Goal: Task Accomplishment & Management: Complete application form

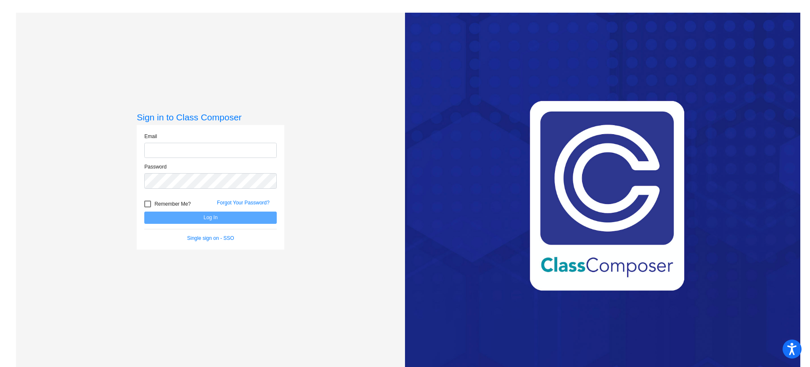
type input "lmandia@mbgsd.org"
click at [219, 221] on button "Log In" at bounding box center [210, 217] width 132 height 12
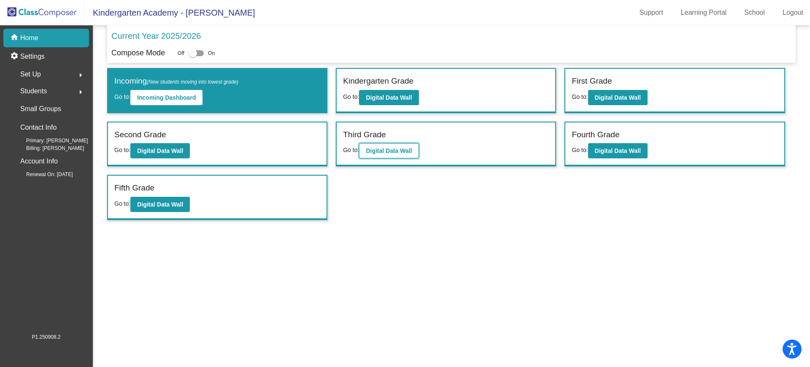
click at [391, 149] on b "Digital Data Wall" at bounding box center [389, 150] width 46 height 7
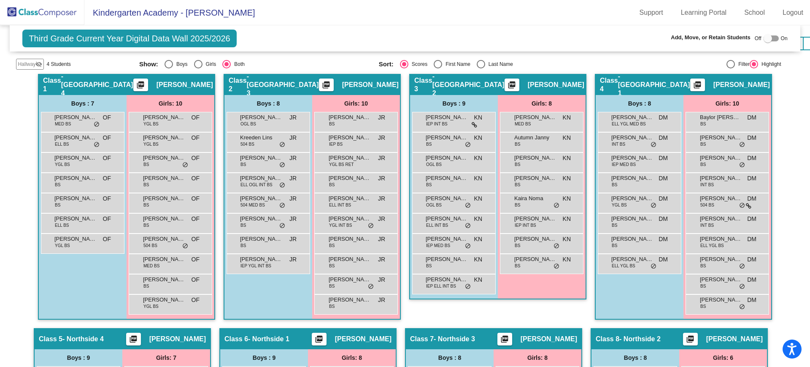
scroll to position [421, 0]
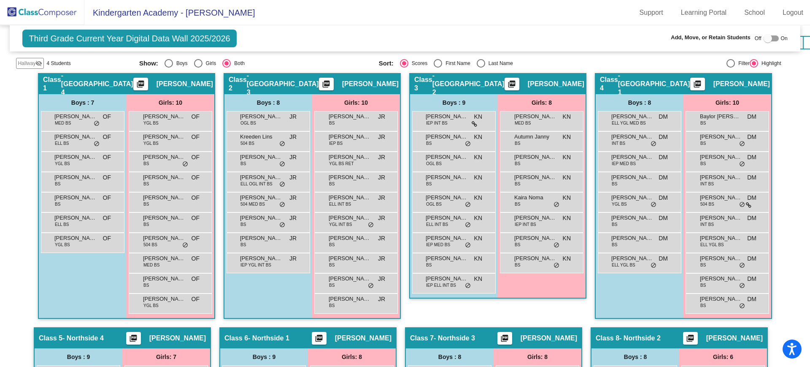
click at [773, 38] on div at bounding box center [771, 38] width 15 height 6
checkbox input "true"
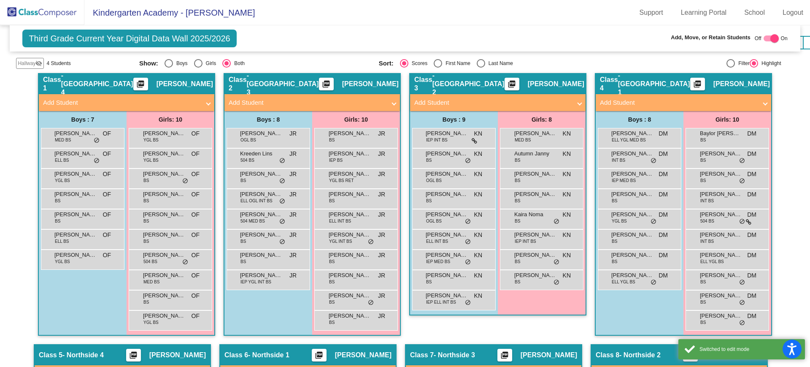
click at [554, 105] on mat-panel-title "Add Student" at bounding box center [492, 103] width 157 height 10
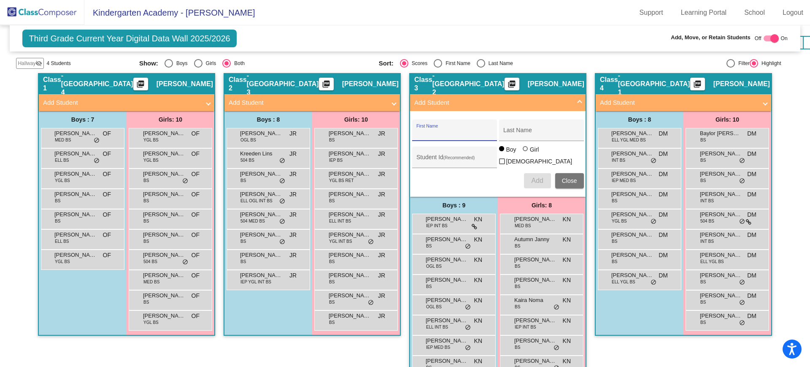
click at [449, 130] on input "First Name" at bounding box center [454, 133] width 76 height 7
type input "Kaylen"
click at [508, 129] on div "Last Name" at bounding box center [541, 132] width 76 height 17
type input "Wright"
click at [525, 151] on div at bounding box center [525, 148] width 5 height 5
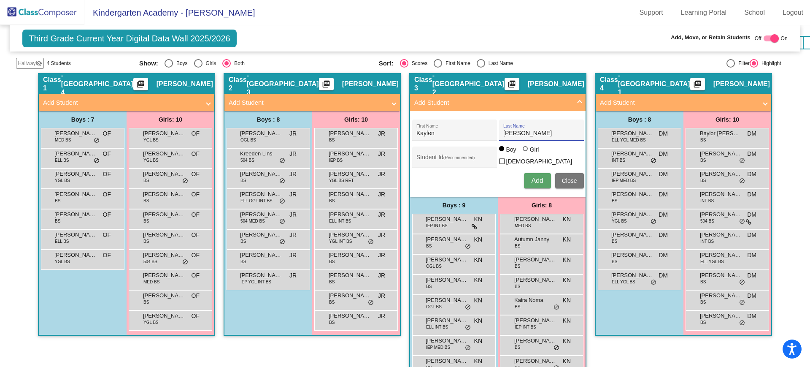
click at [526, 153] on input "Girl" at bounding box center [526, 153] width 0 height 0
radio input "true"
click at [424, 155] on div "Student Id (Recommended)" at bounding box center [454, 159] width 76 height 17
paste input "509567"
type input "509567"
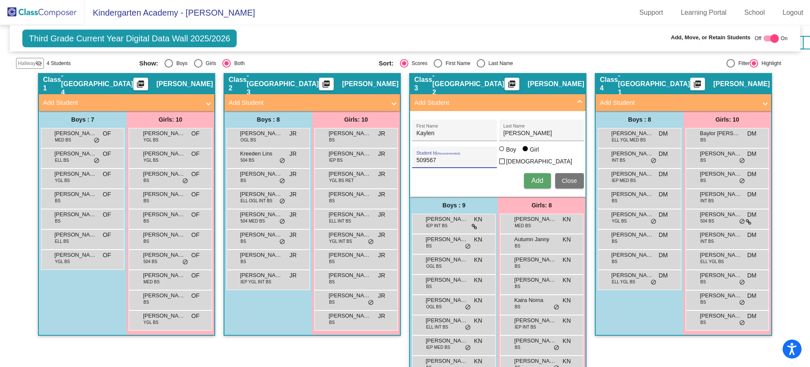
click at [542, 185] on button "Add" at bounding box center [537, 180] width 27 height 15
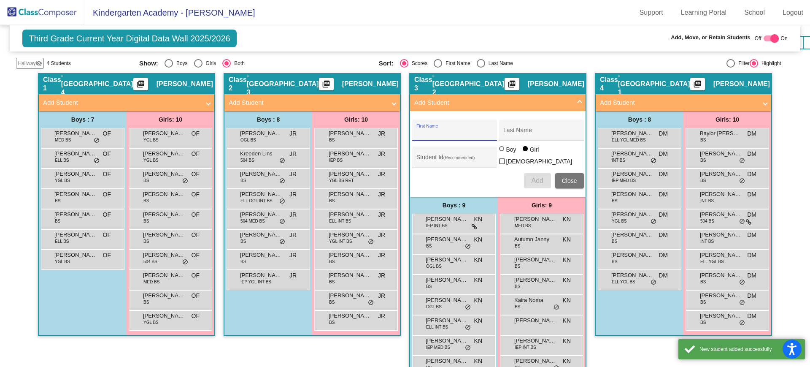
click at [563, 179] on span "Close" at bounding box center [569, 180] width 15 height 7
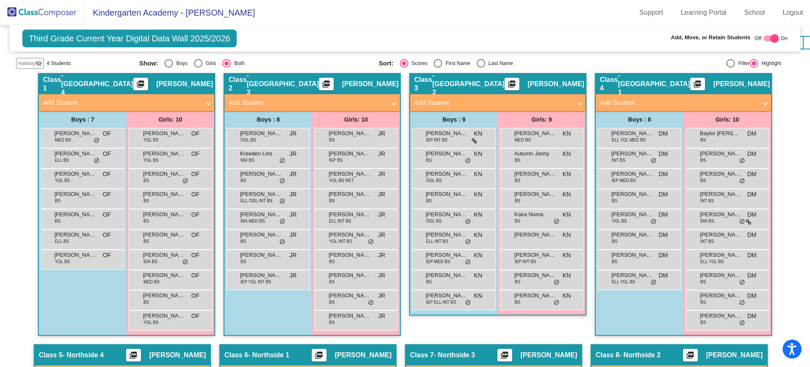
click at [765, 40] on div at bounding box center [771, 38] width 15 height 6
checkbox input "false"
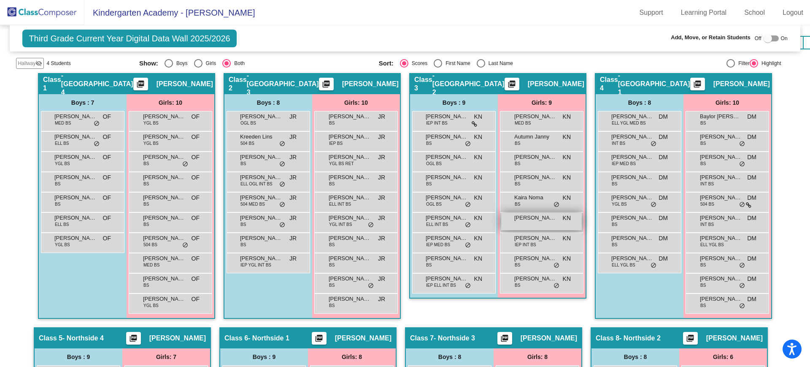
click at [545, 219] on span "Kaylen Wright" at bounding box center [535, 218] width 42 height 8
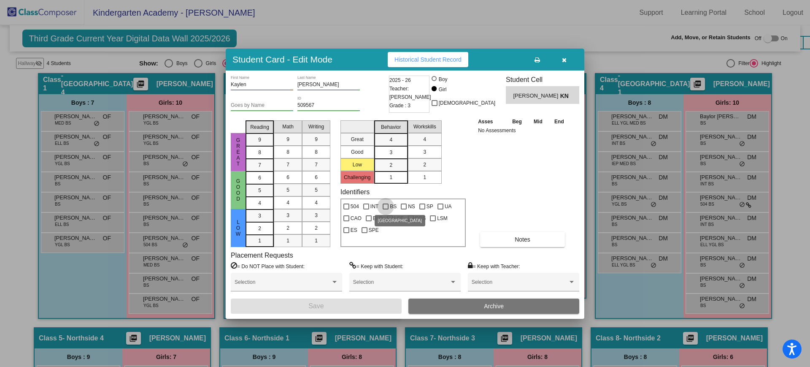
click at [385, 206] on div at bounding box center [386, 206] width 6 height 6
click at [385, 209] on input "BS" at bounding box center [385, 209] width 0 height 0
checkbox input "true"
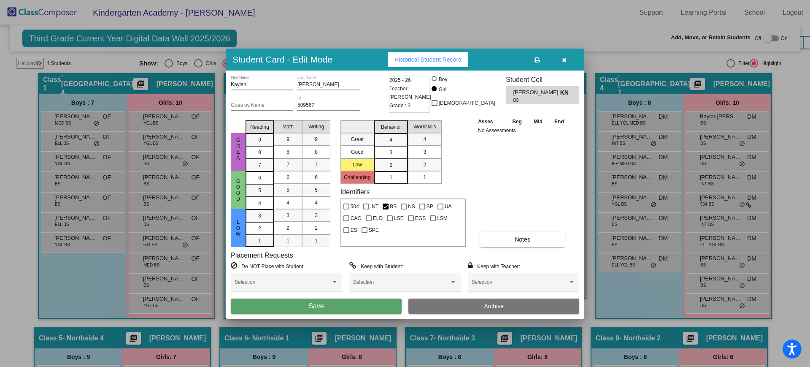
click at [356, 306] on button "Save" at bounding box center [316, 305] width 171 height 15
